Goal: Transaction & Acquisition: Obtain resource

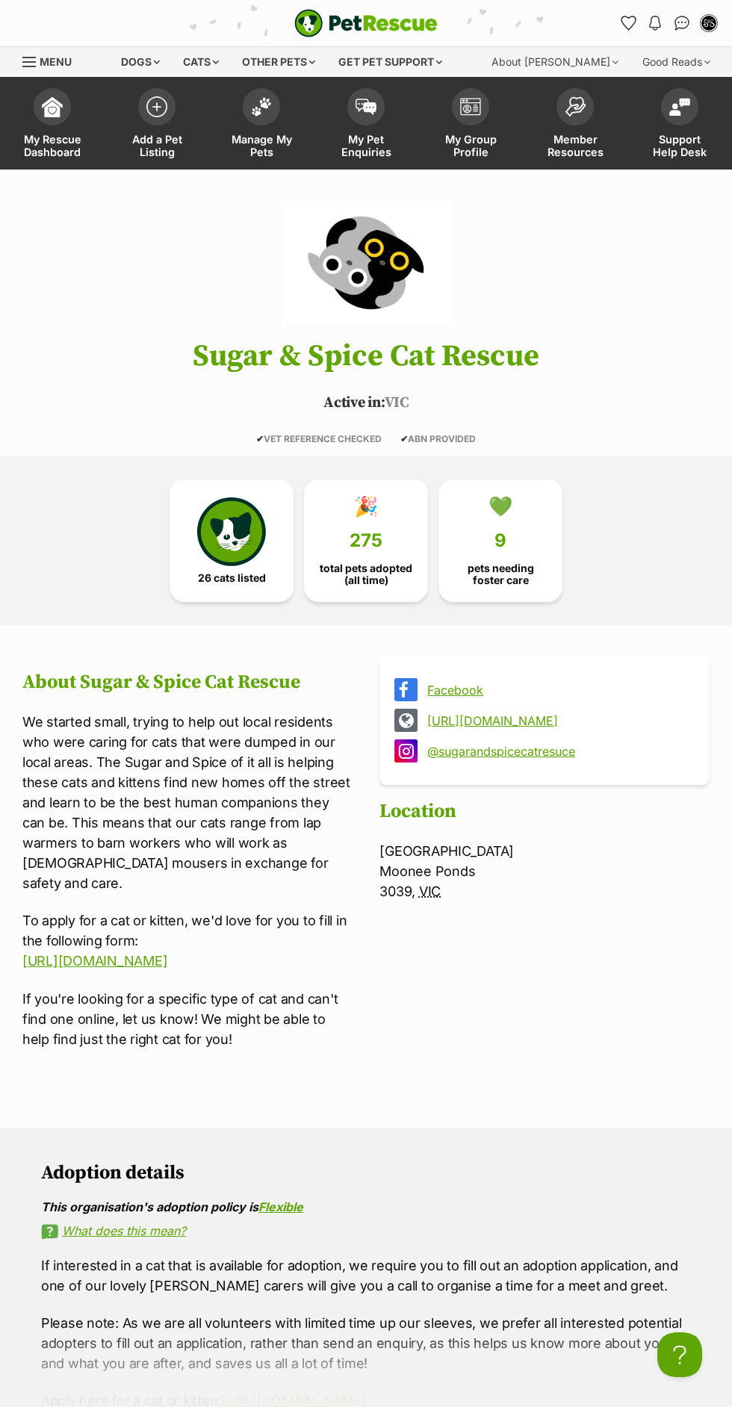
click at [344, 30] on img "PetRescue" at bounding box center [365, 23] width 143 height 28
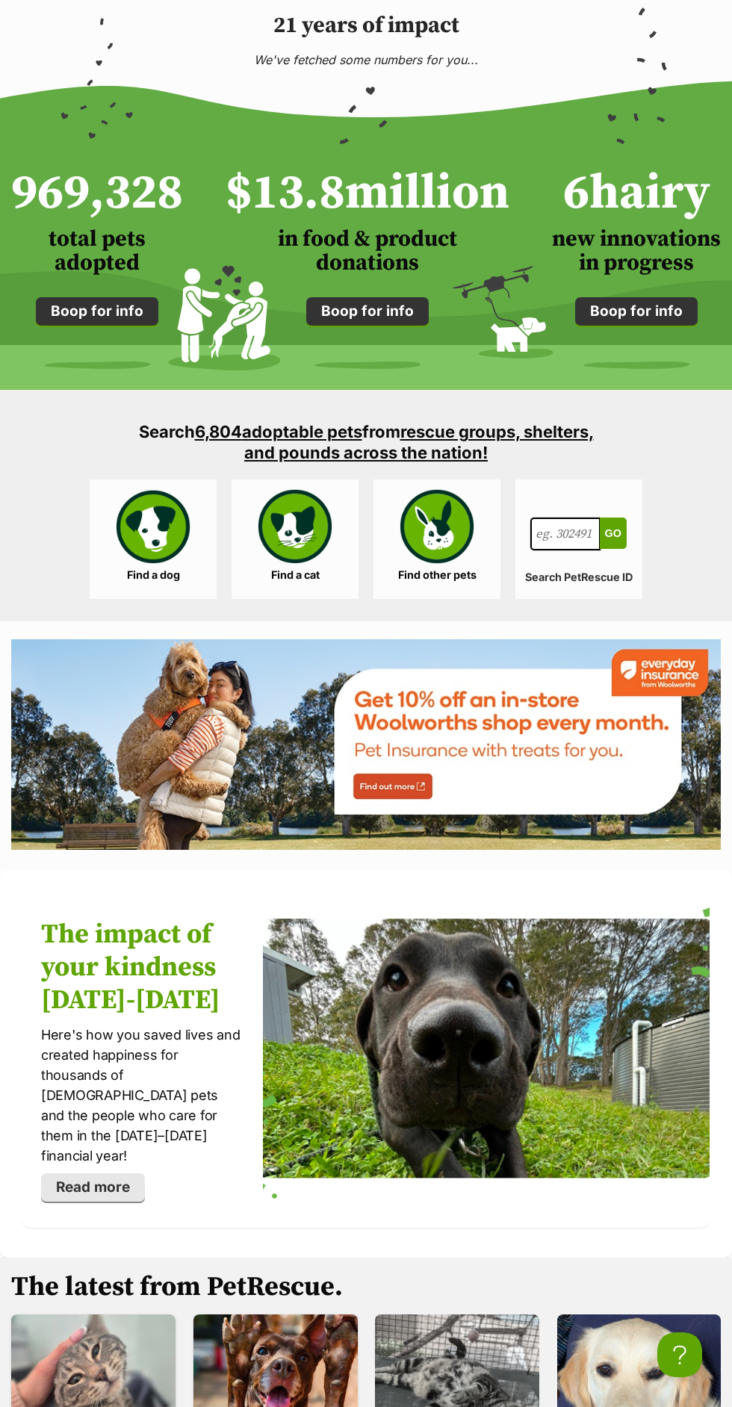
scroll to position [1521, 0]
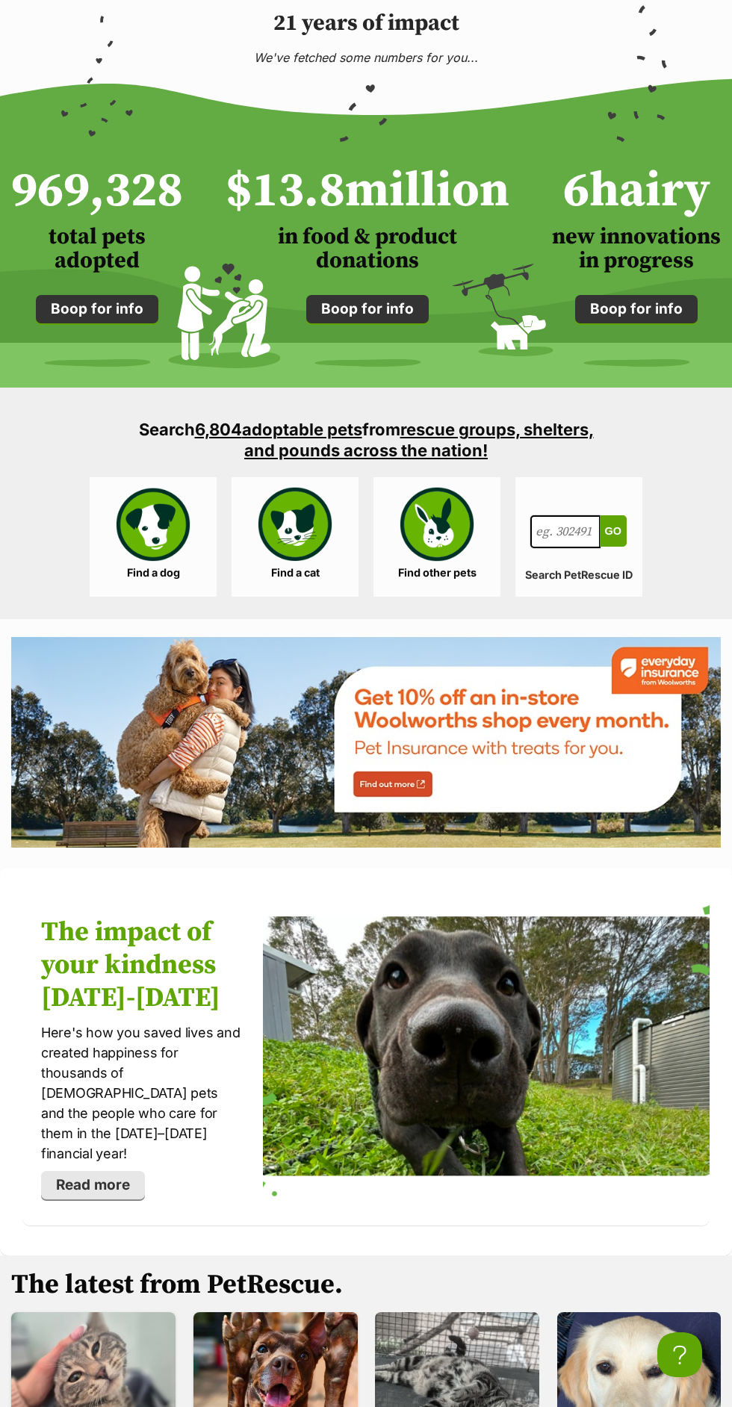
click at [292, 579] on link "Find a cat" at bounding box center [295, 537] width 127 height 120
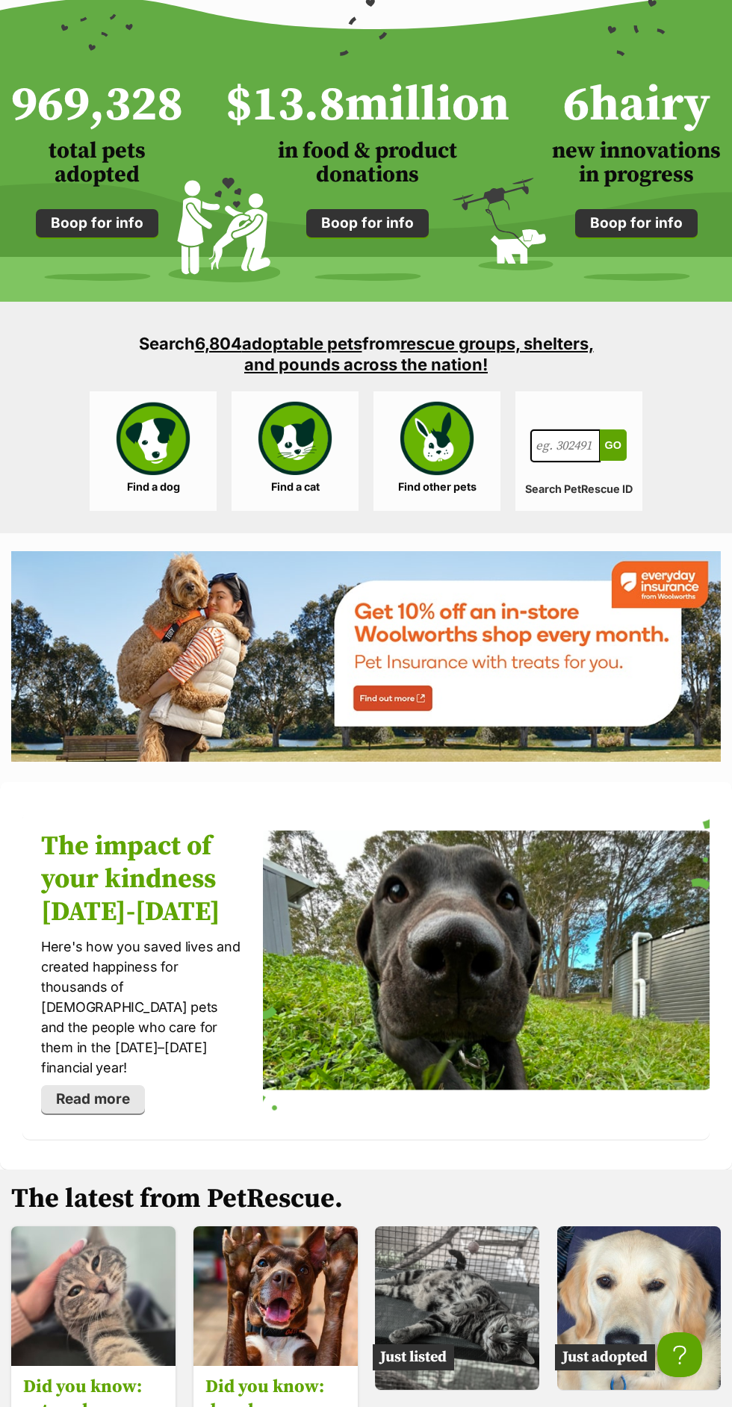
scroll to position [1635, 0]
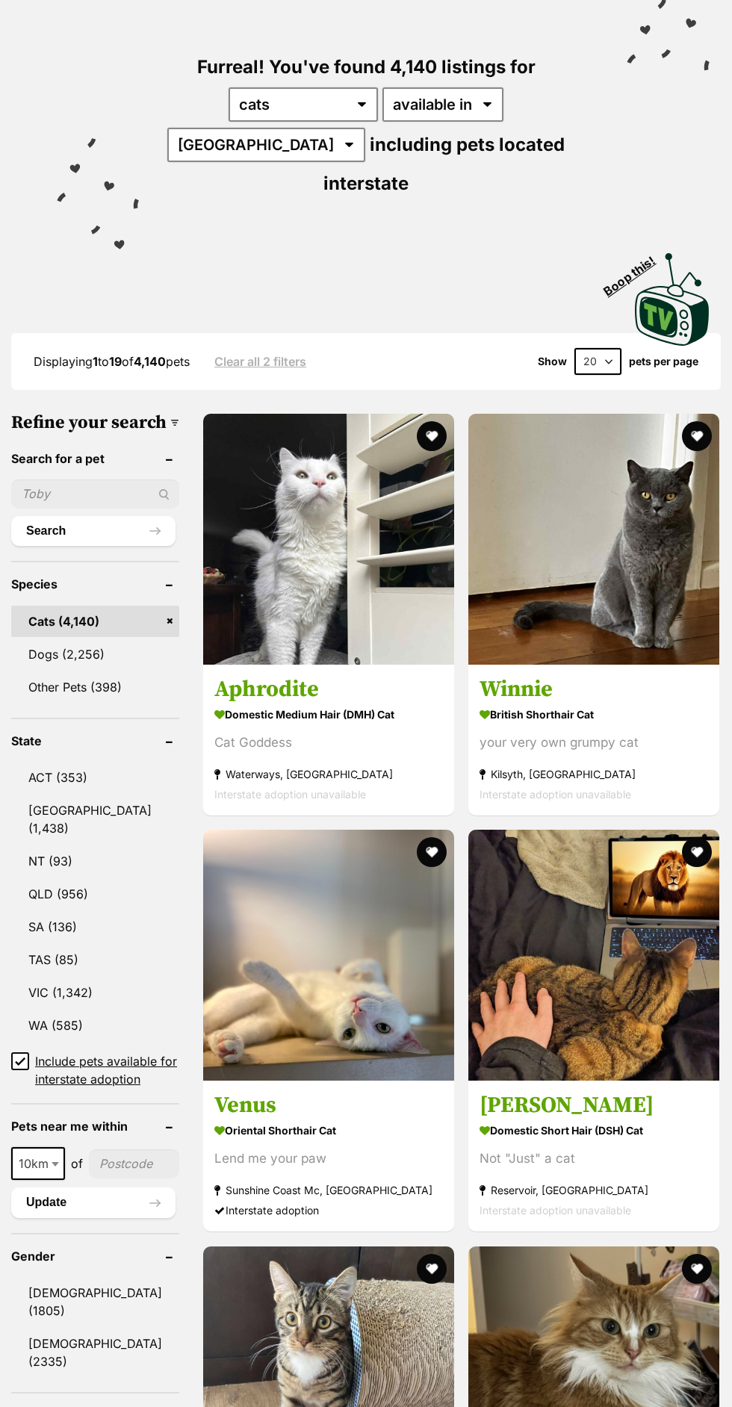
click at [40, 480] on input "text" at bounding box center [95, 494] width 168 height 28
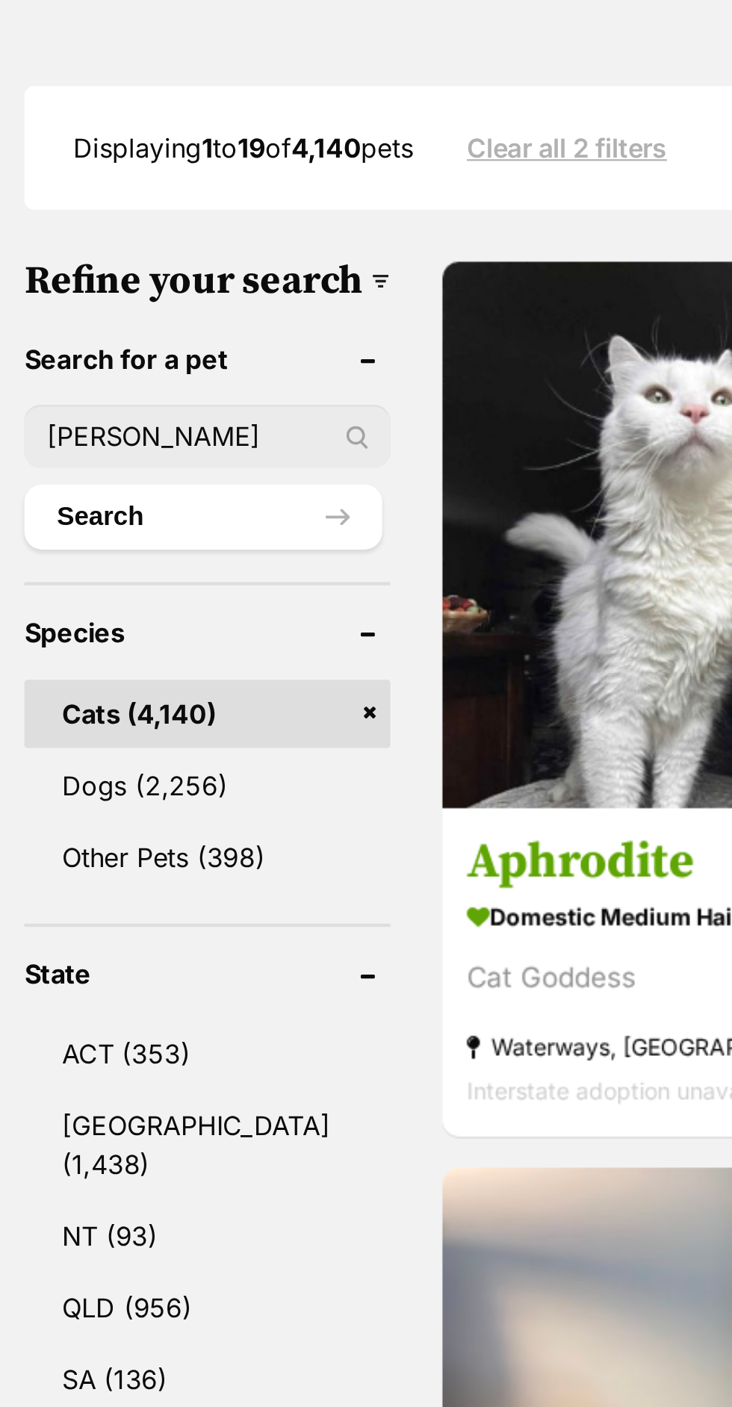
type input "Rodney"
click at [33, 527] on button "Search" at bounding box center [93, 531] width 164 height 30
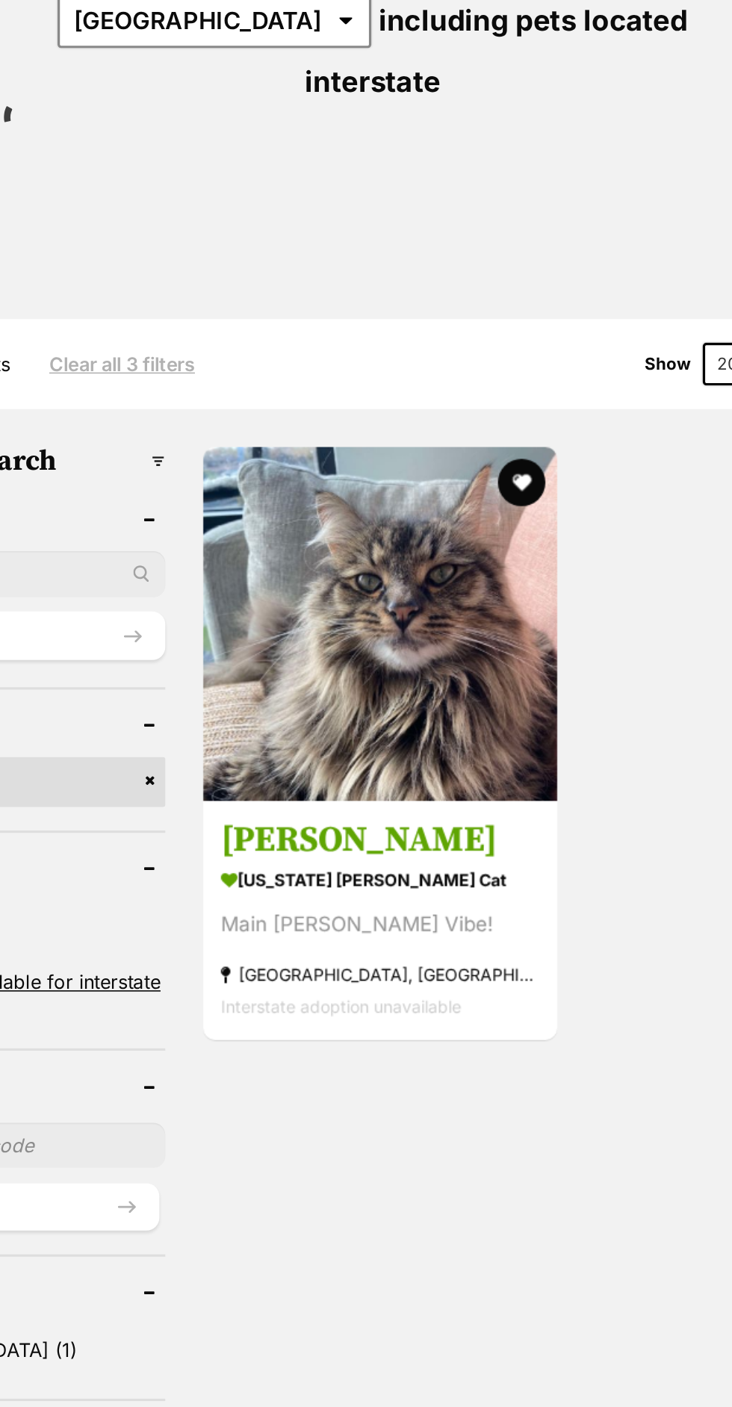
click at [427, 928] on strong "[GEOGRAPHIC_DATA], [GEOGRAPHIC_DATA]" at bounding box center [370, 938] width 201 height 20
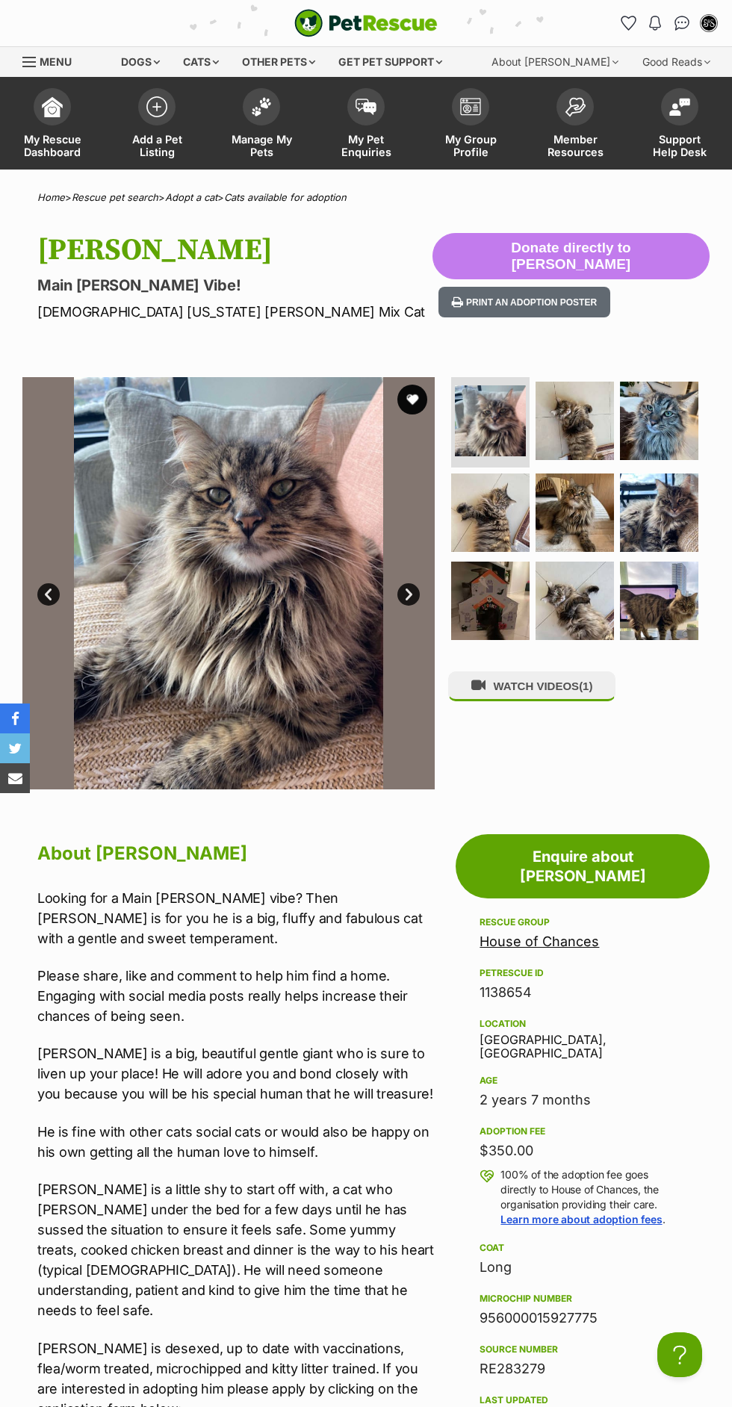
click at [594, 435] on img at bounding box center [575, 421] width 78 height 78
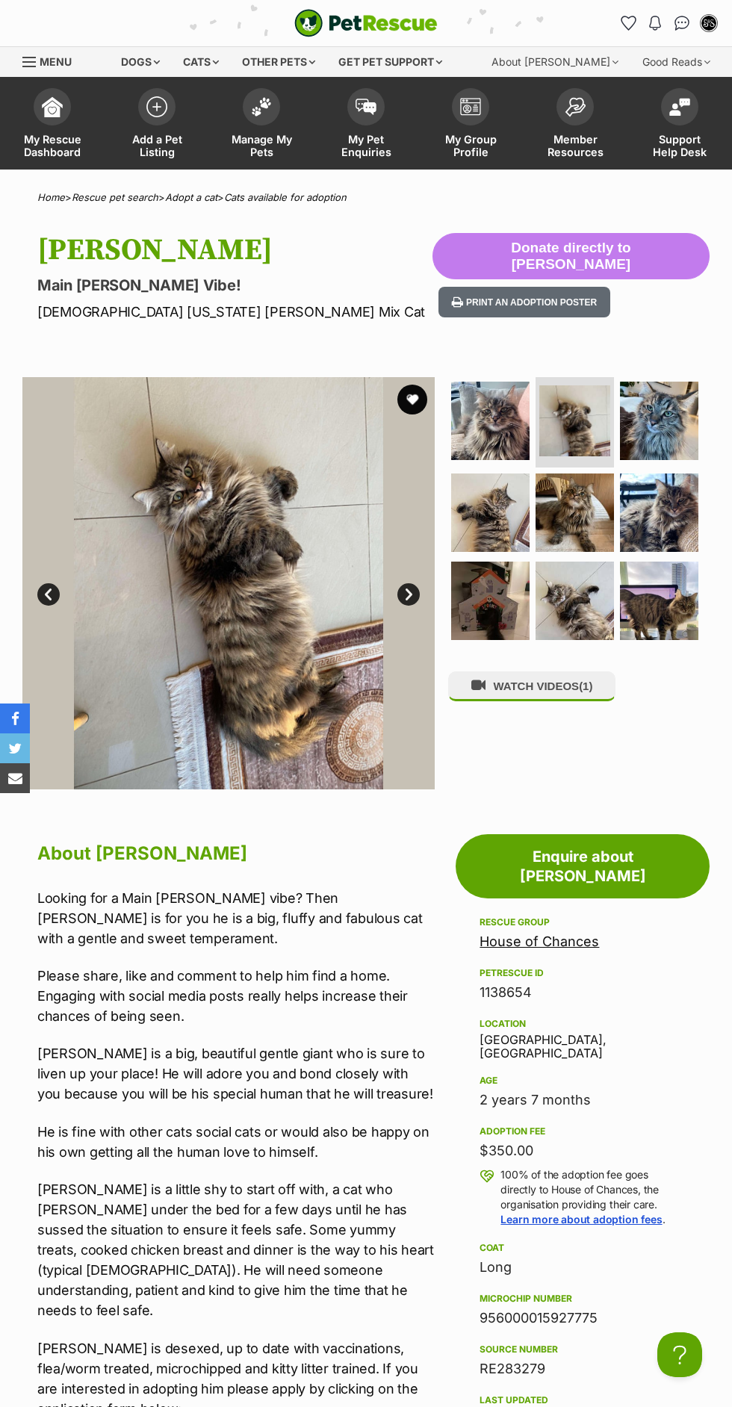
click at [690, 406] on img at bounding box center [659, 421] width 78 height 78
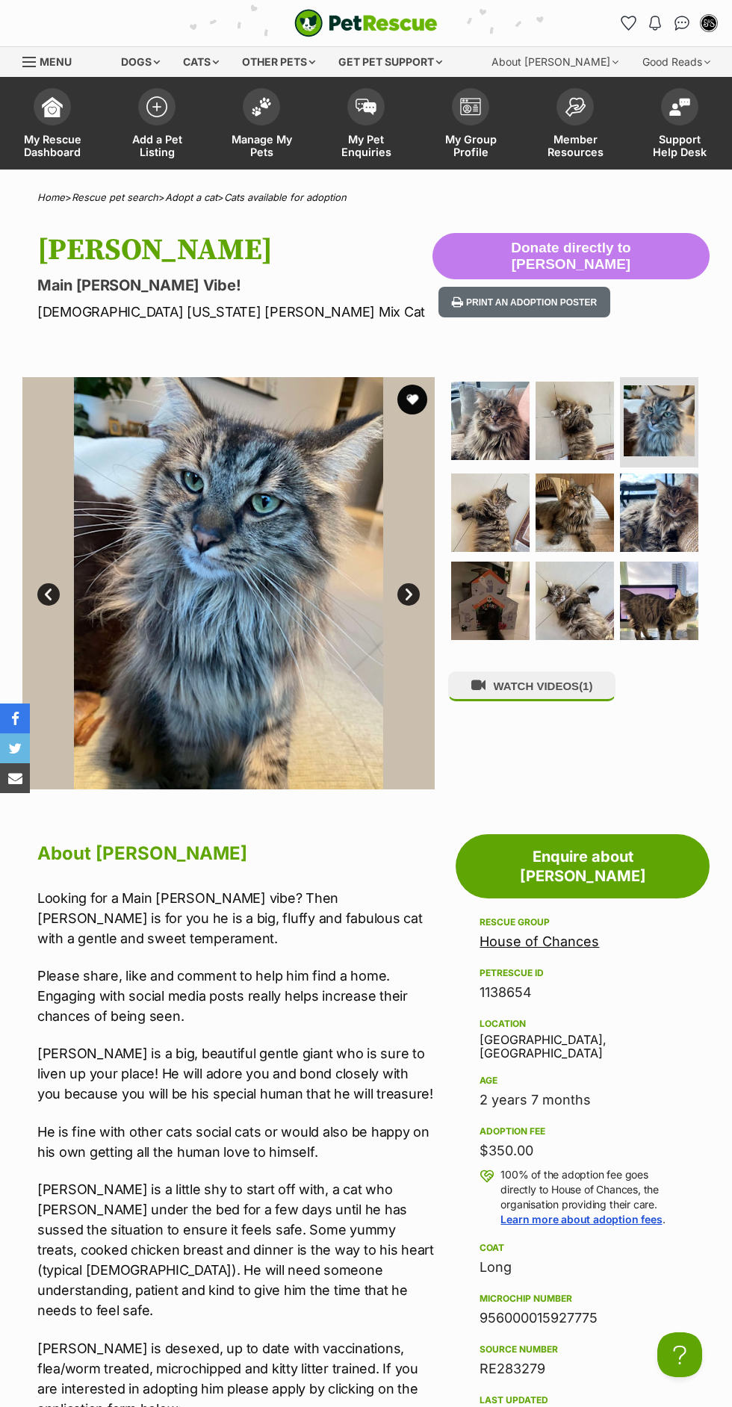
click at [494, 515] on img at bounding box center [490, 513] width 78 height 78
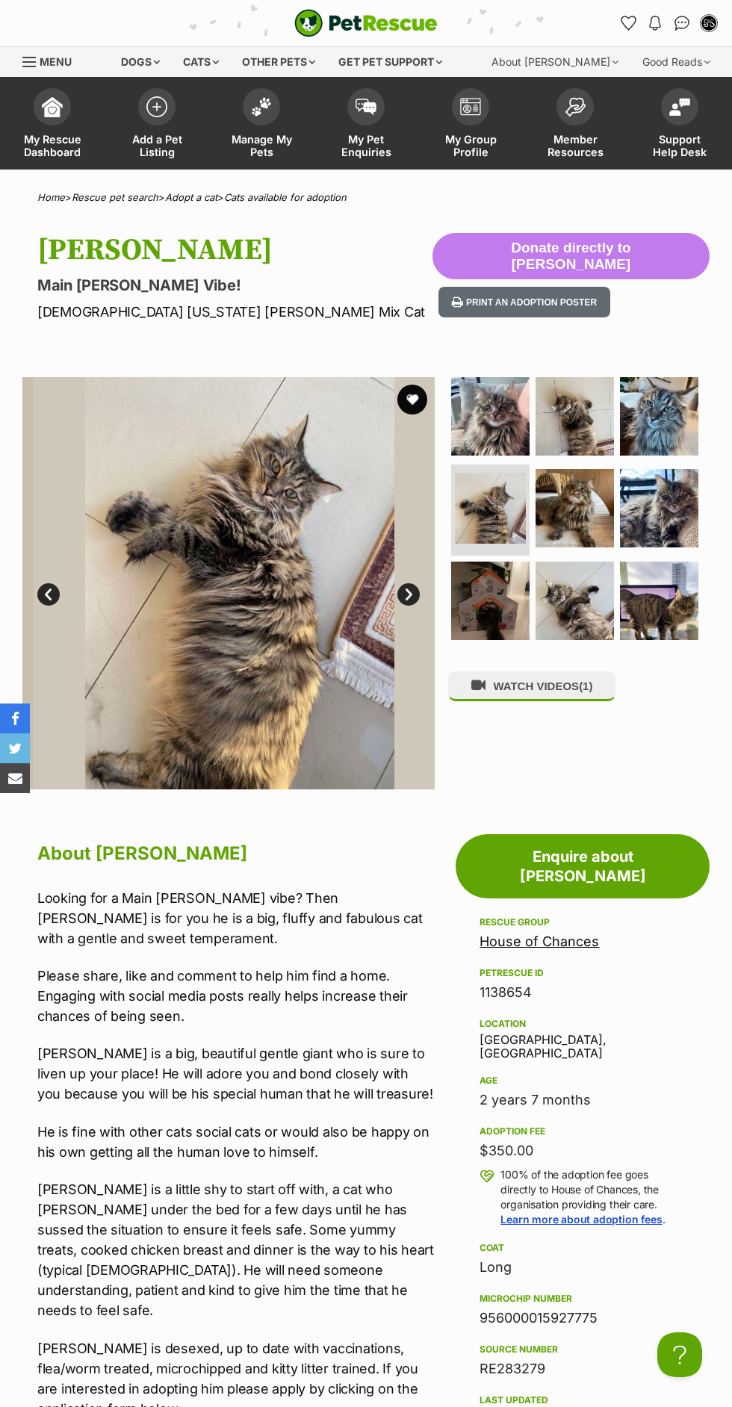
click at [590, 514] on img at bounding box center [575, 508] width 78 height 78
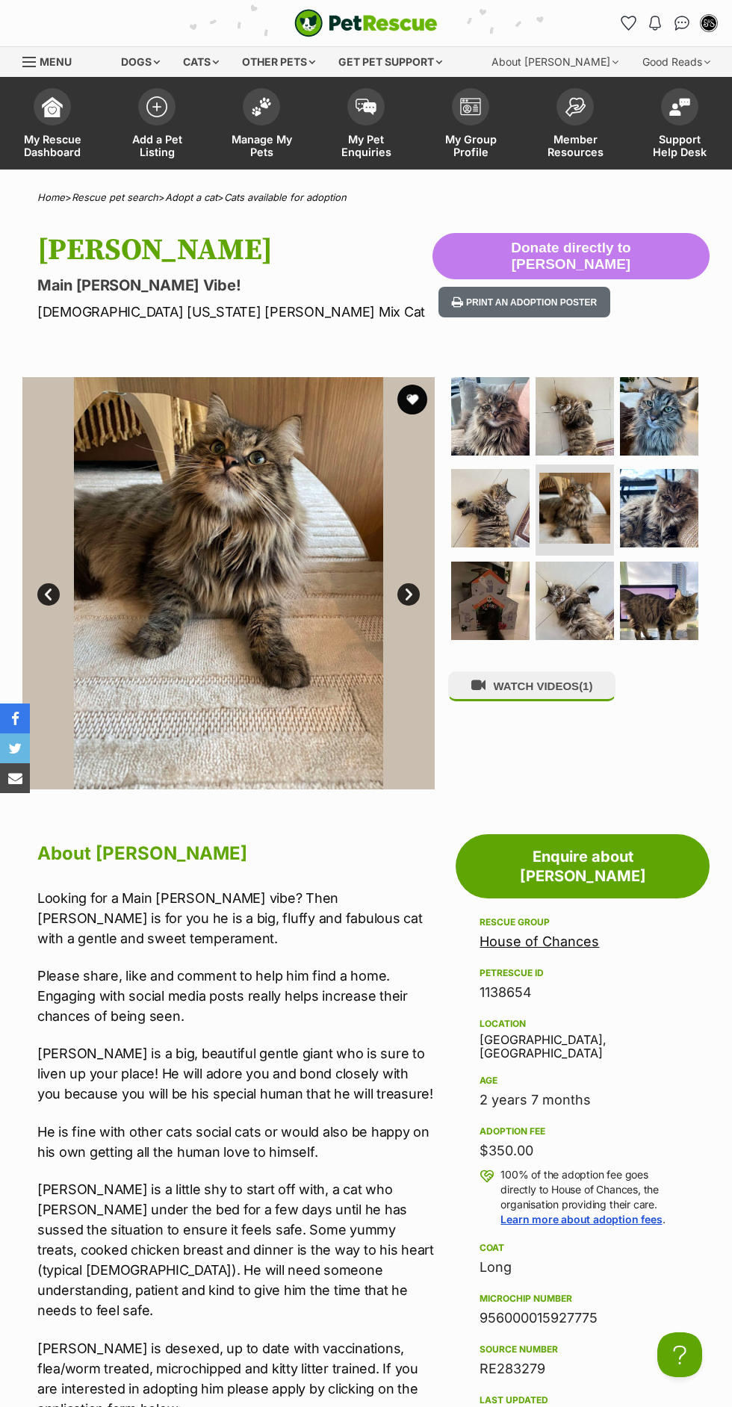
click at [686, 509] on img at bounding box center [659, 508] width 78 height 78
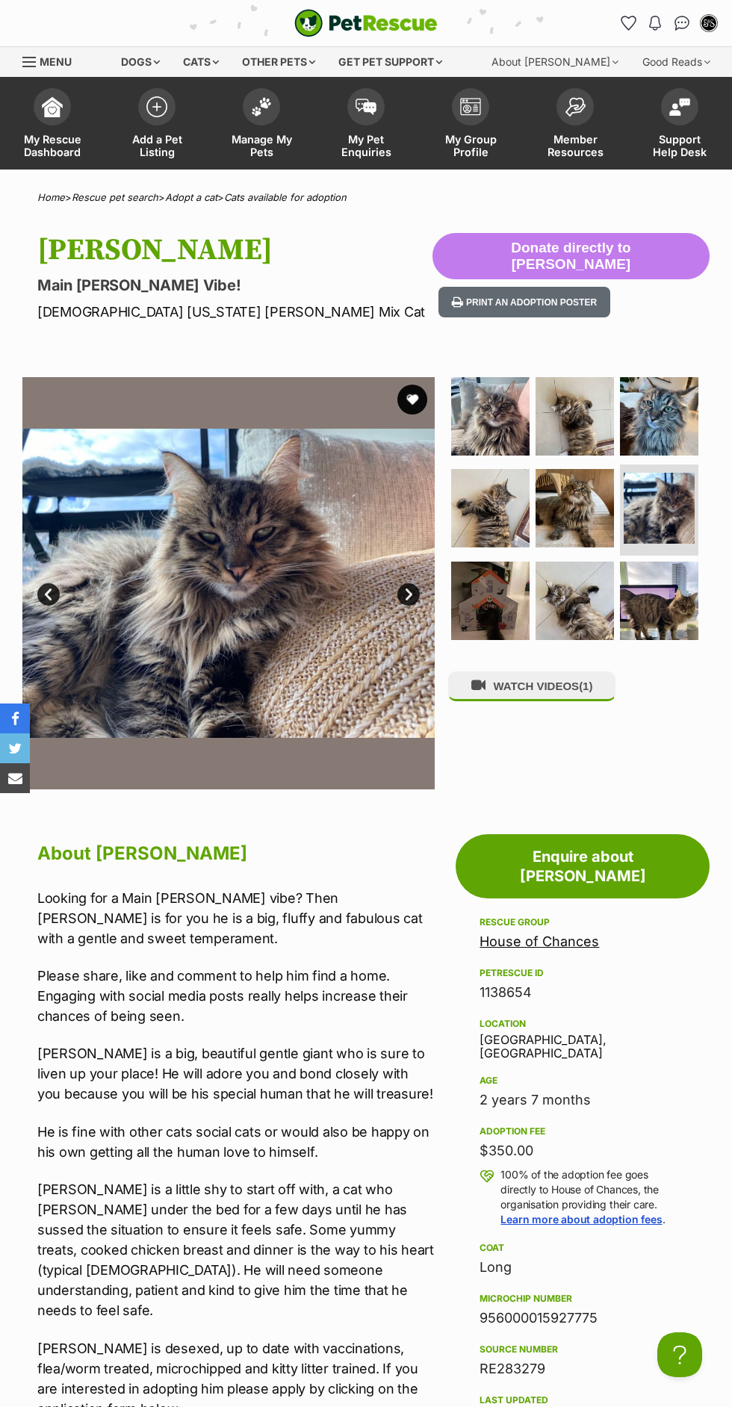
click at [503, 621] on img at bounding box center [490, 601] width 78 height 78
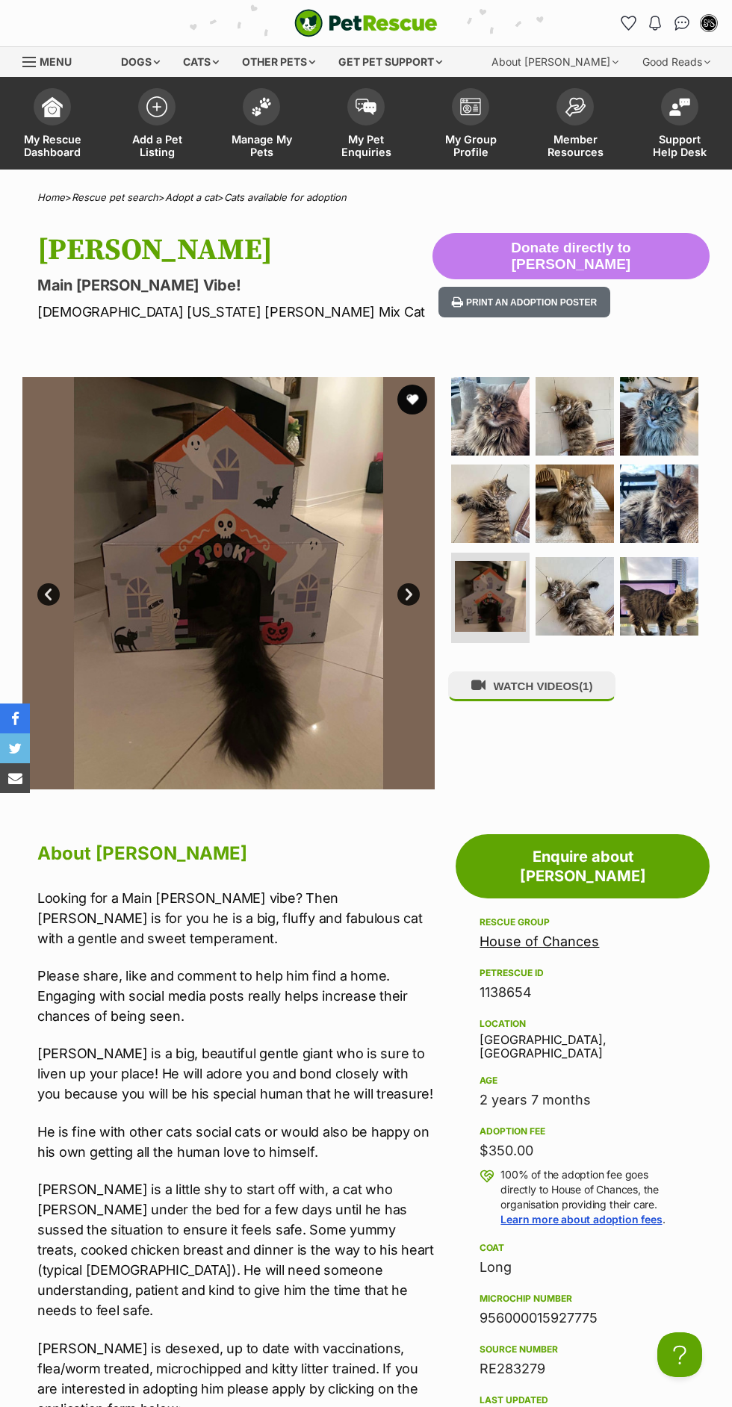
click at [605, 601] on img at bounding box center [575, 596] width 78 height 78
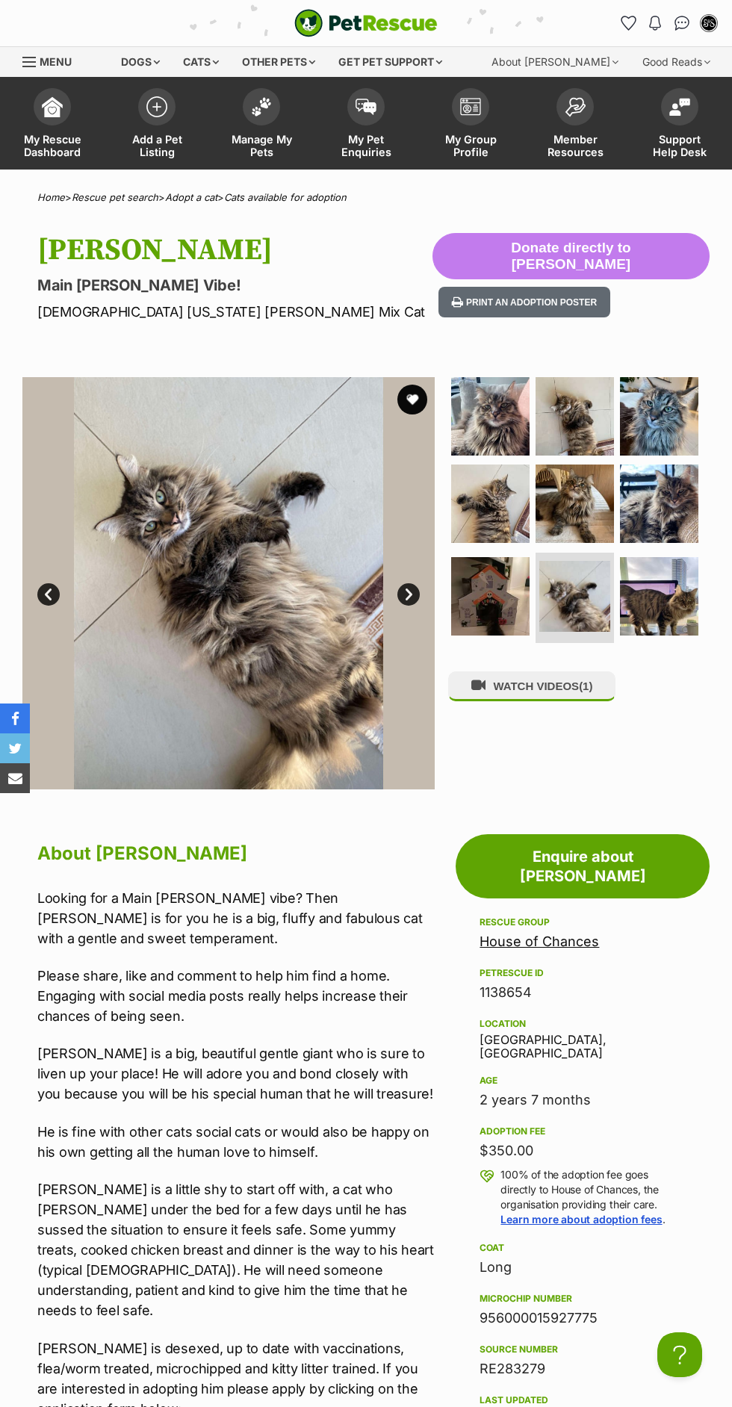
click at [680, 583] on img at bounding box center [659, 596] width 78 height 78
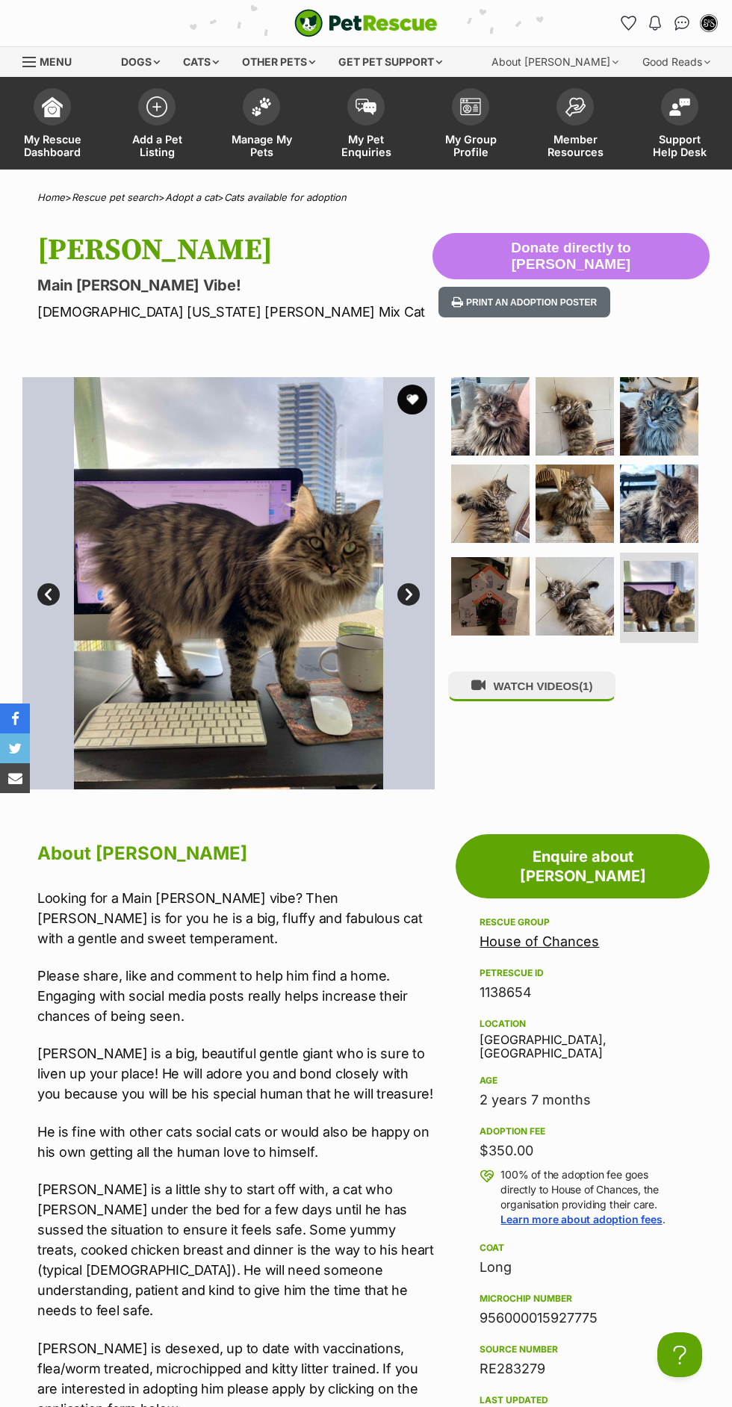
click at [494, 434] on img at bounding box center [490, 416] width 78 height 78
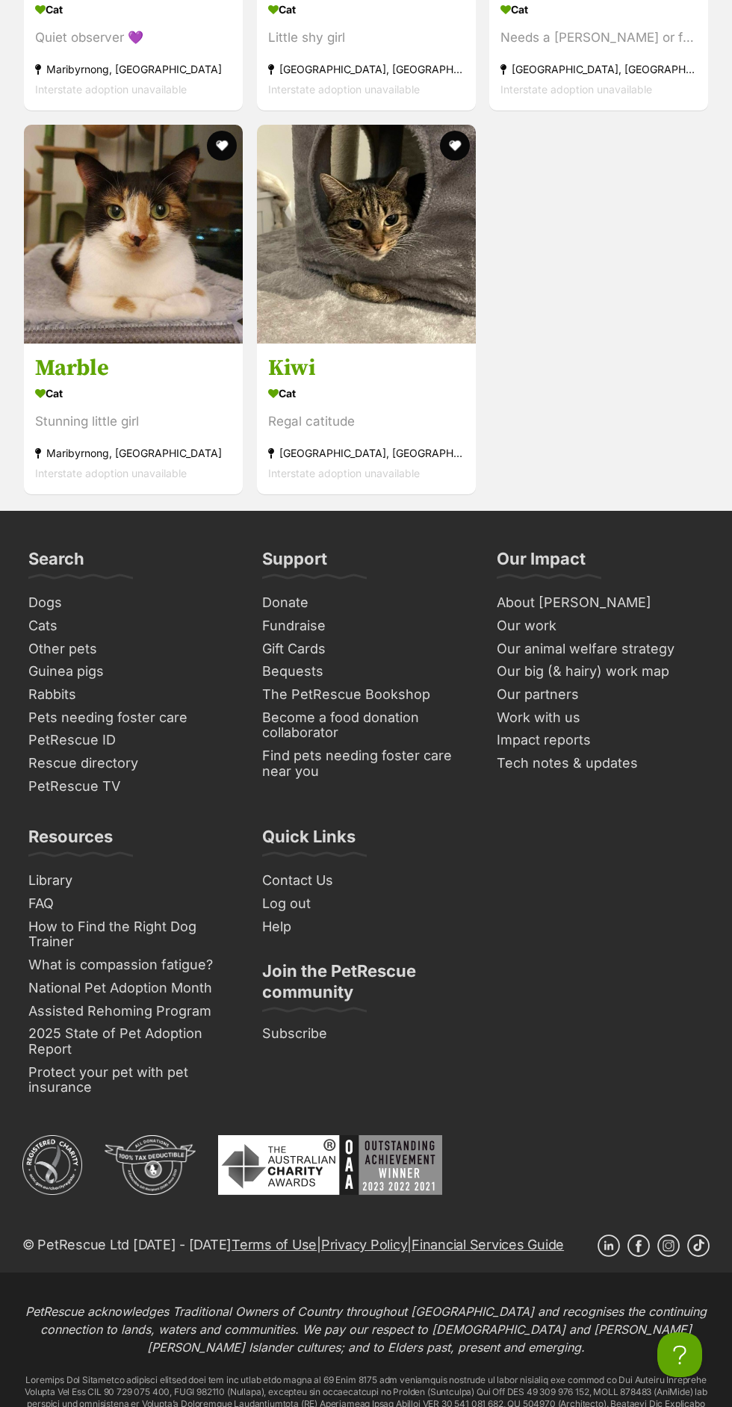
scroll to position [4697, 0]
